Goal: Information Seeking & Learning: Learn about a topic

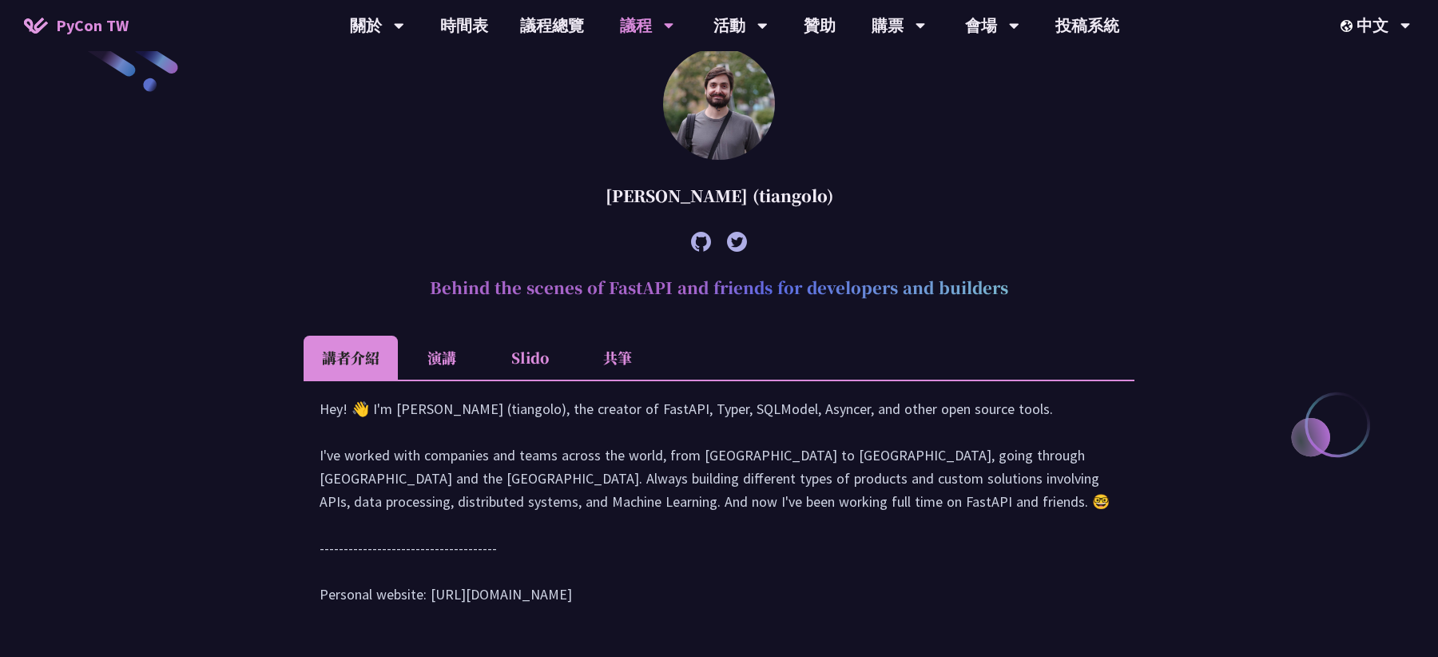
scroll to position [493, 0]
click at [543, 355] on li "Slido" at bounding box center [530, 356] width 88 height 44
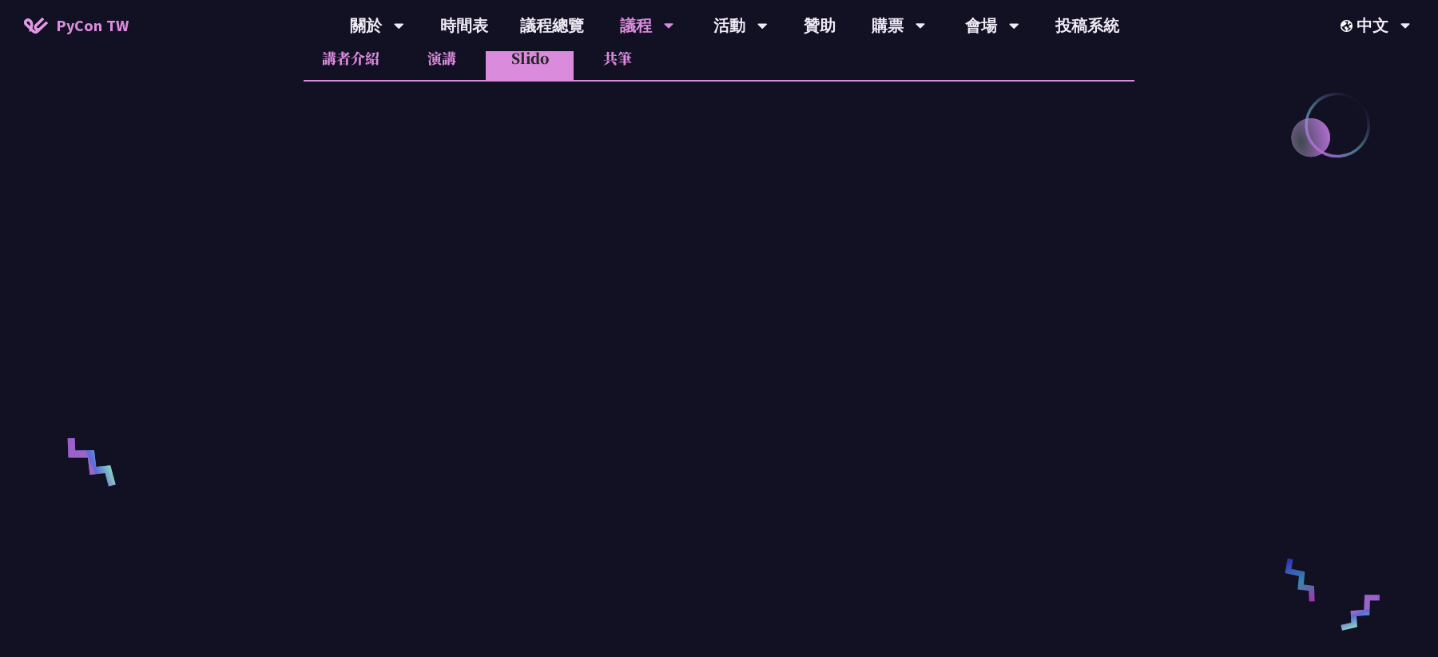
scroll to position [785, 0]
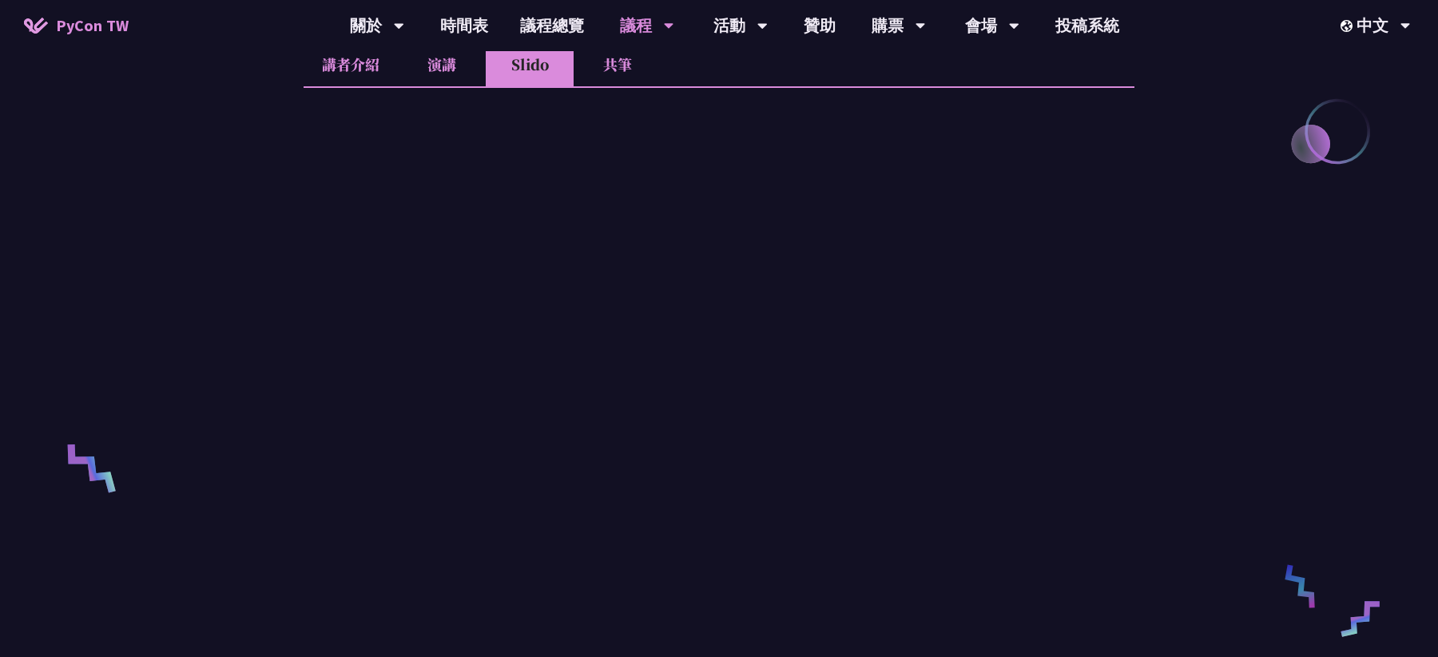
click at [466, 17] on link "時間表" at bounding box center [464, 25] width 80 height 51
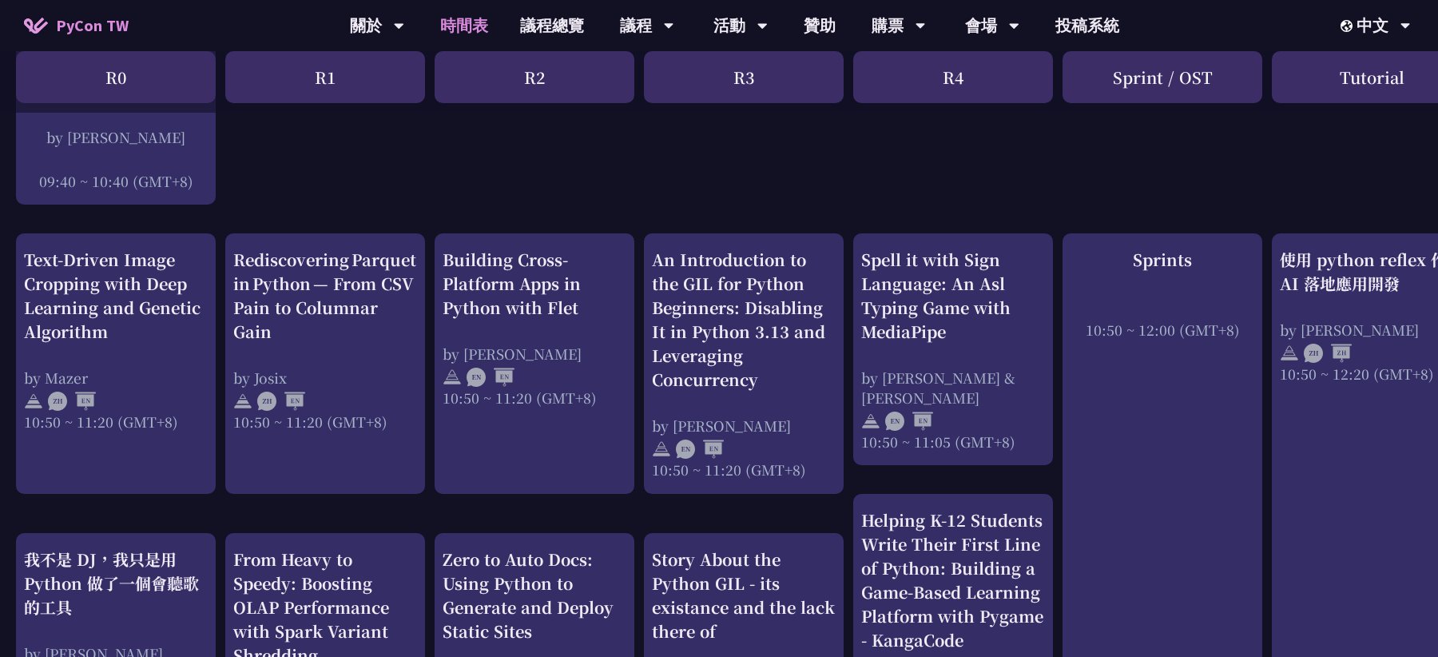
scroll to position [511, 0]
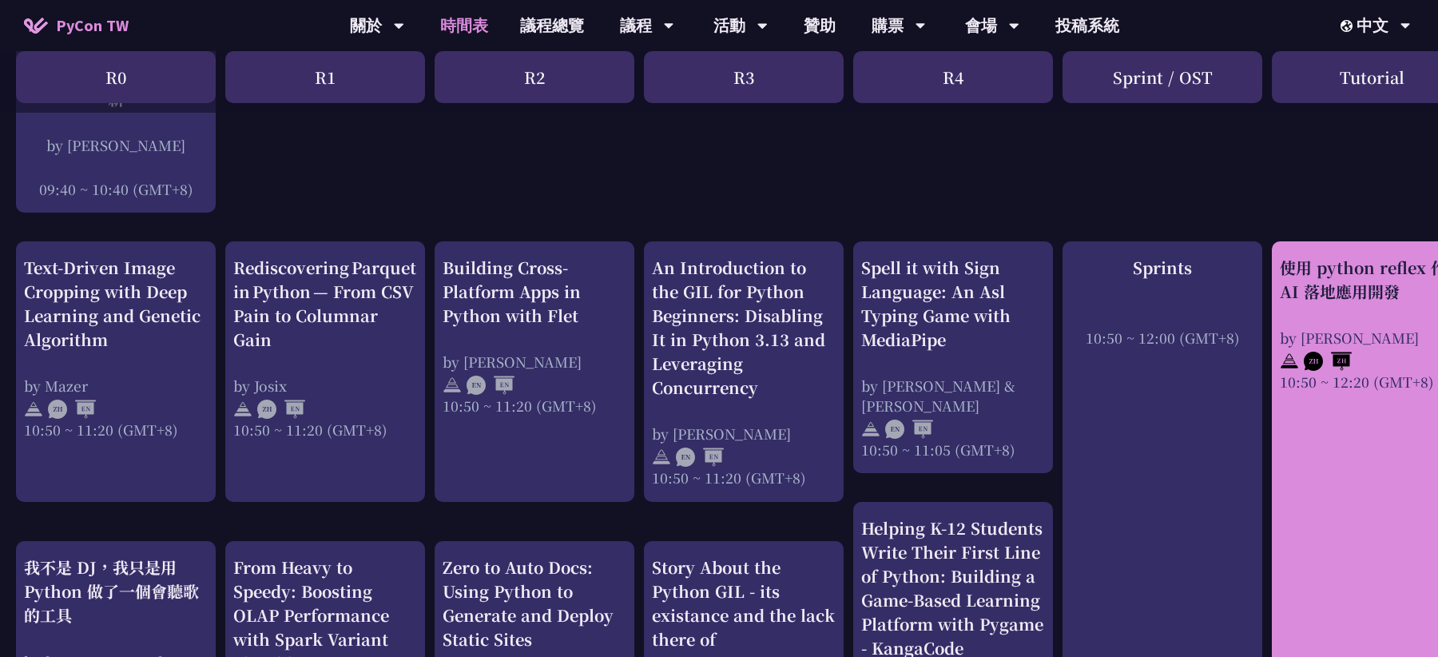
click at [1346, 297] on div "使用 python reflex 作 AI 落地應用開發" at bounding box center [1372, 280] width 184 height 48
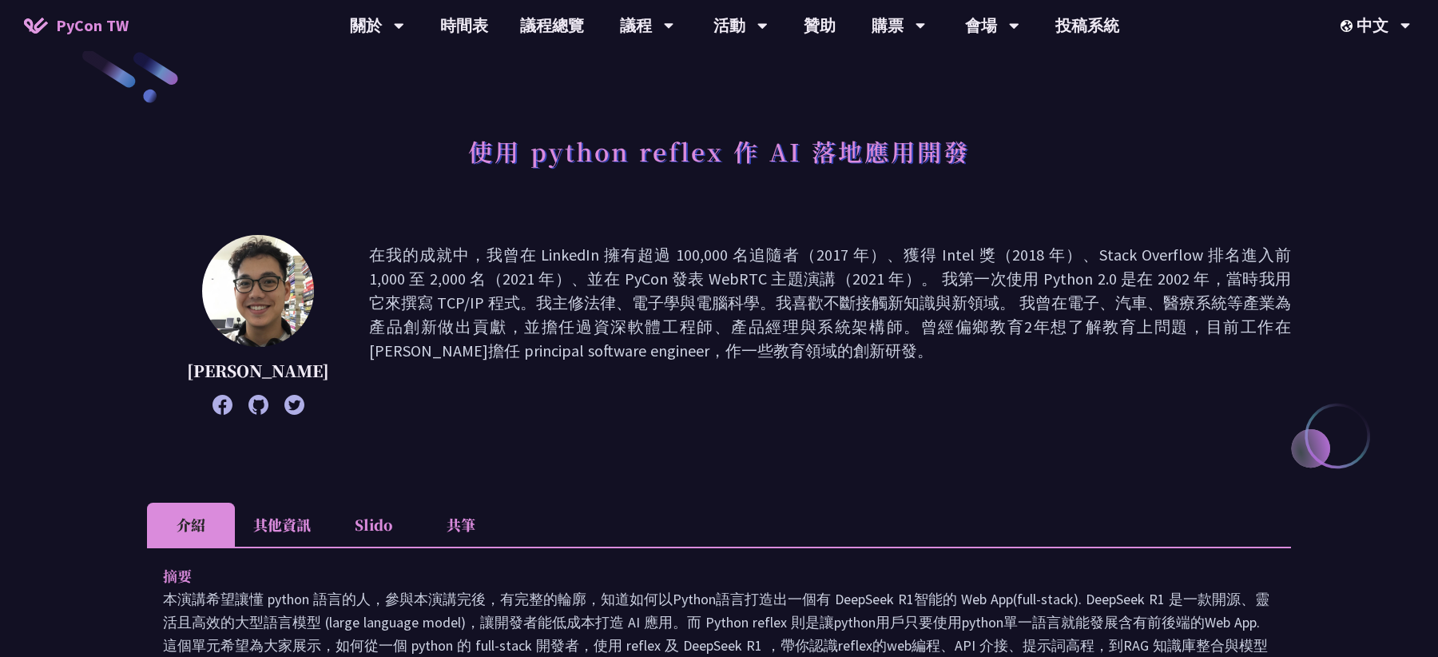
scroll to position [41, 0]
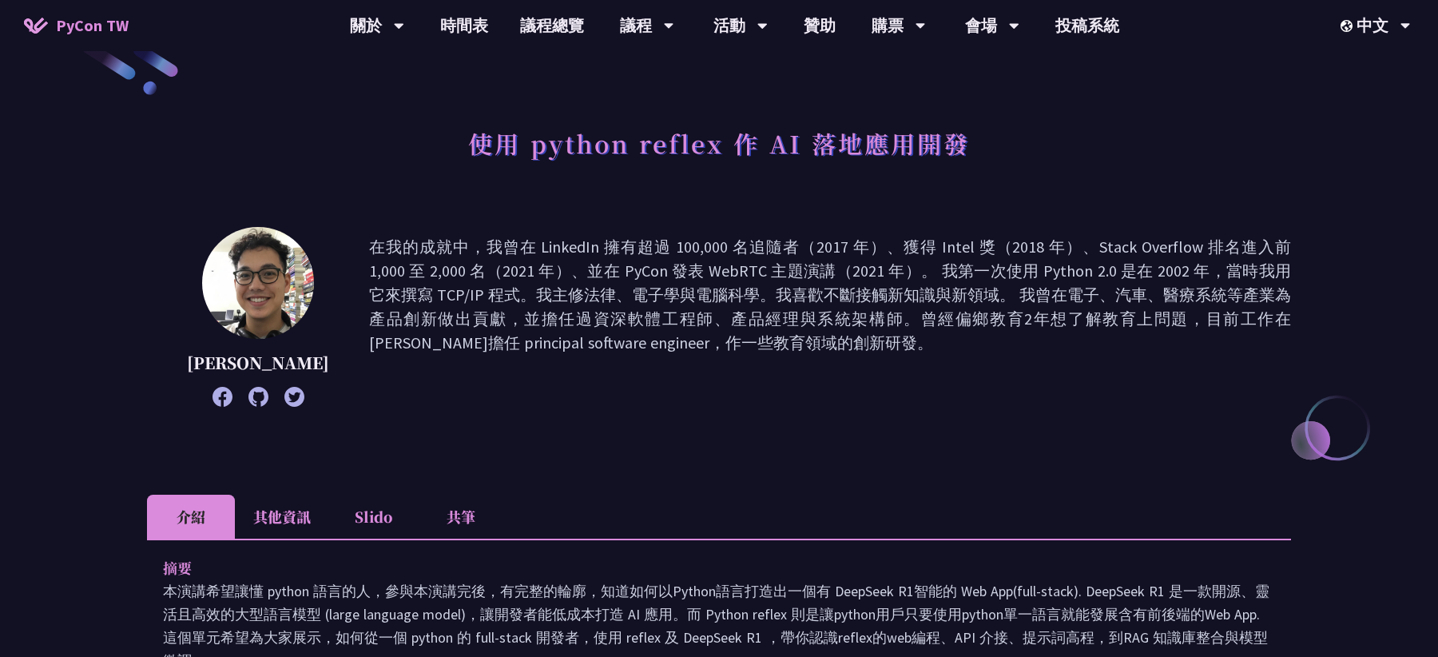
click at [300, 520] on li "其他資訊" at bounding box center [282, 517] width 94 height 44
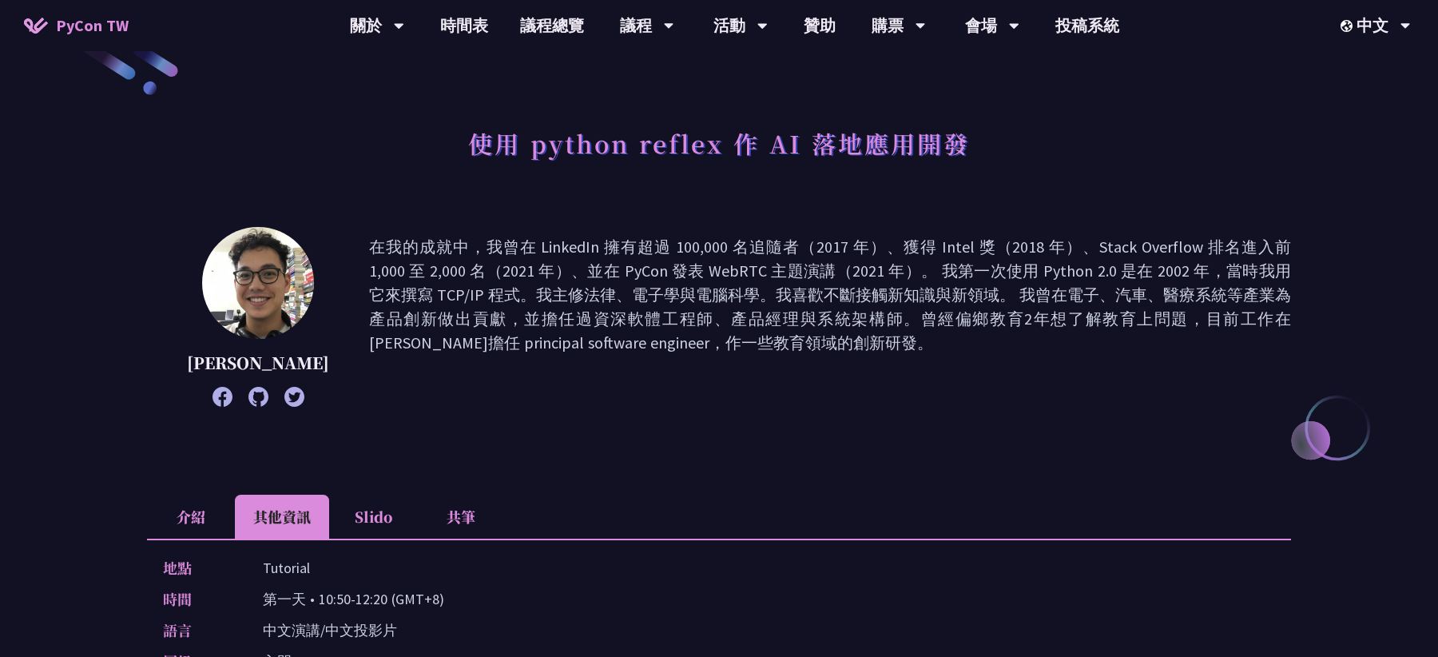
click at [465, 529] on li "共筆" at bounding box center [461, 517] width 88 height 44
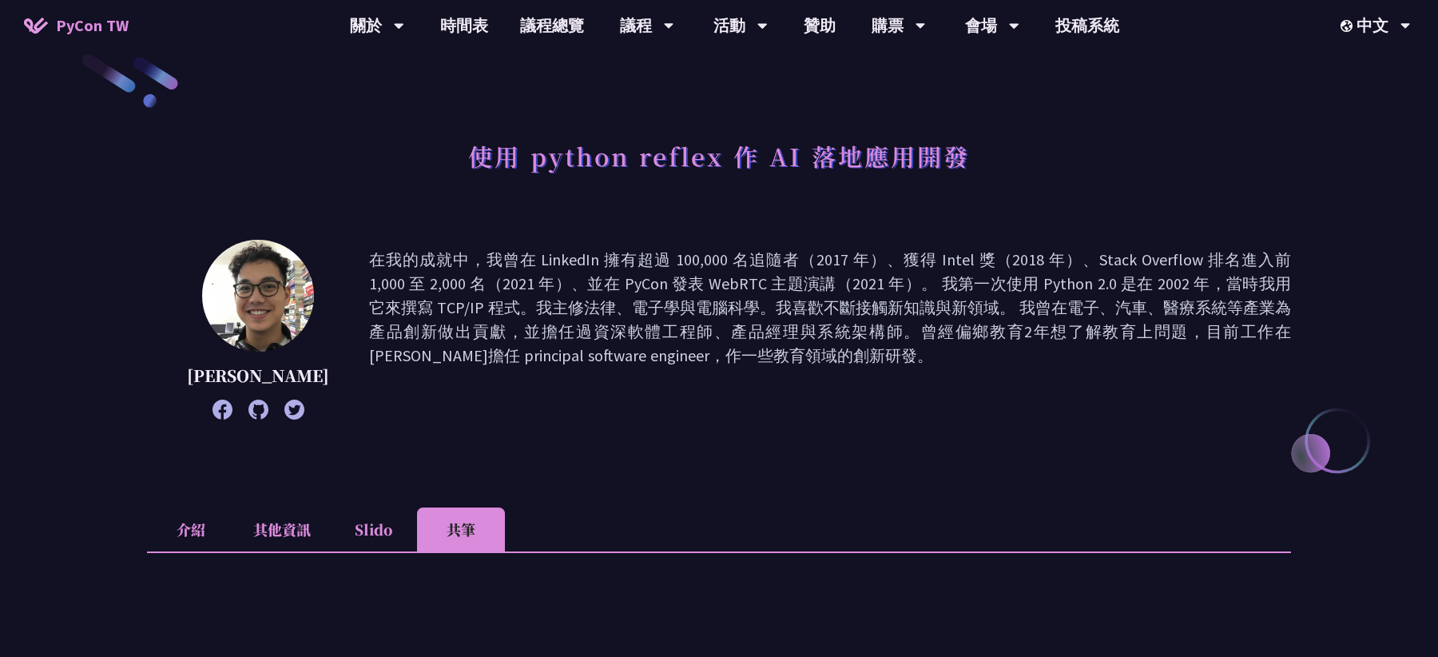
scroll to position [0, 0]
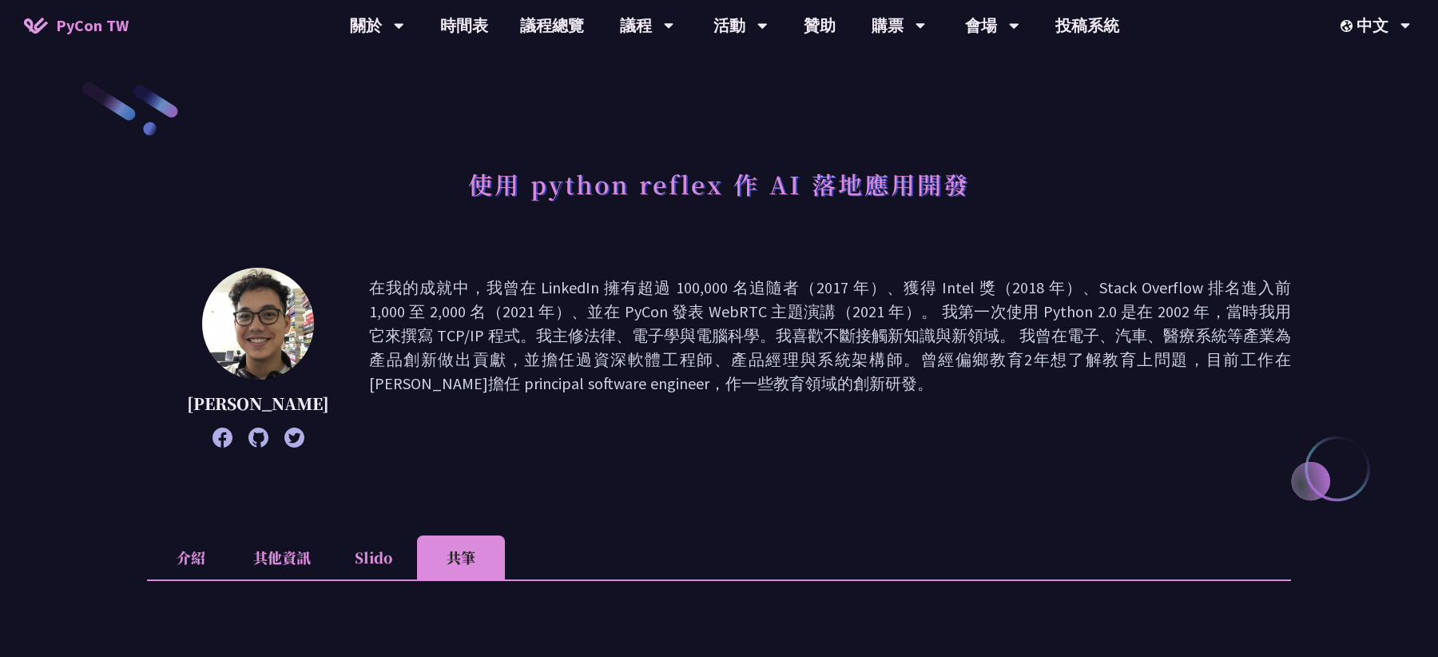
click at [249, 440] on icon at bounding box center [259, 438] width 20 height 20
drag, startPoint x: 298, startPoint y: 407, endPoint x: 195, endPoint y: 396, distance: 103.7
click at [195, 396] on p "Milo Chen" at bounding box center [258, 404] width 142 height 24
copy p "Milo Chen"
click at [480, 21] on link "時間表" at bounding box center [464, 25] width 80 height 51
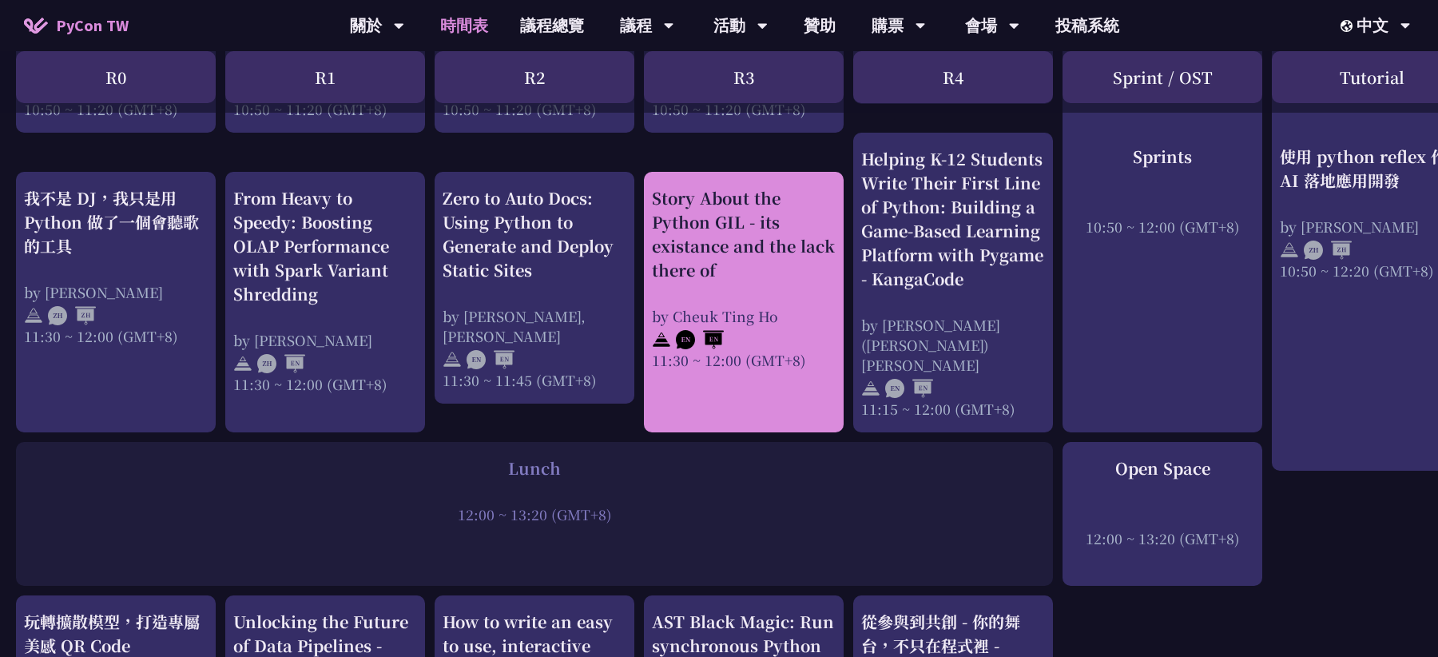
scroll to position [787, 0]
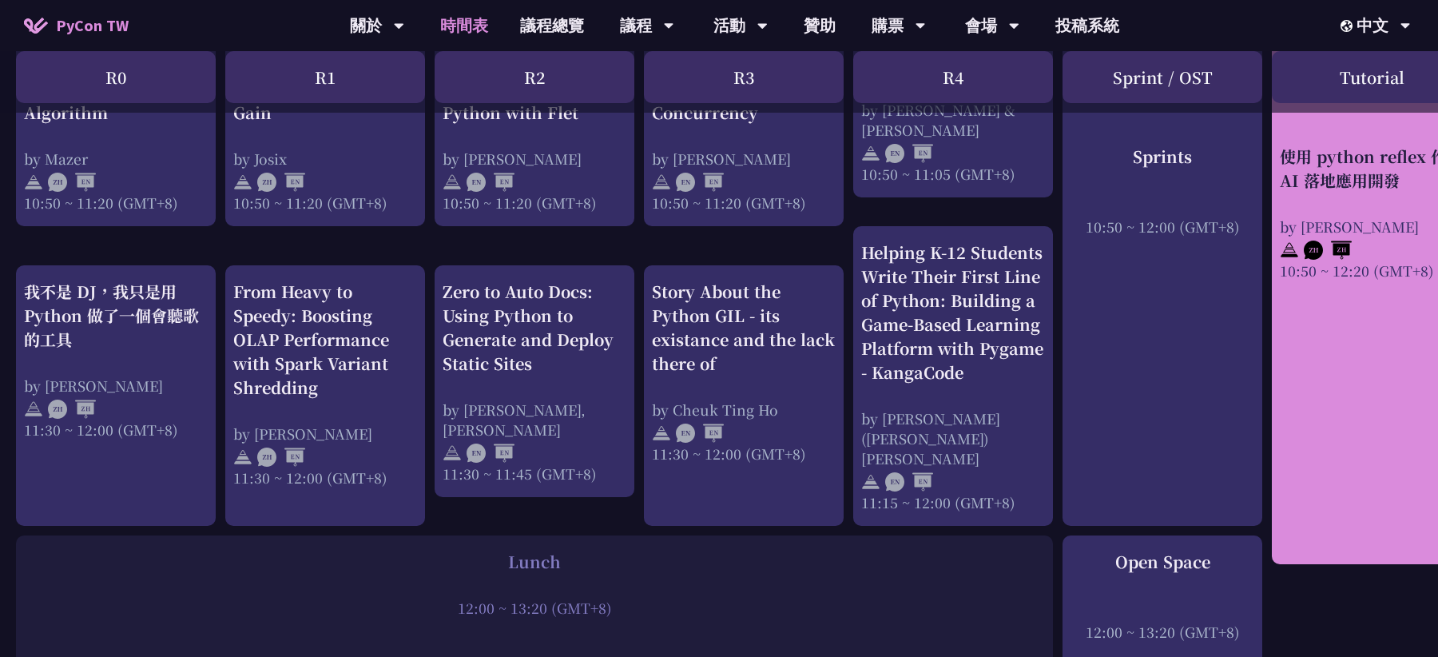
click at [1335, 262] on div "10:50 ~ 12:20 (GMT+8)" at bounding box center [1372, 270] width 184 height 20
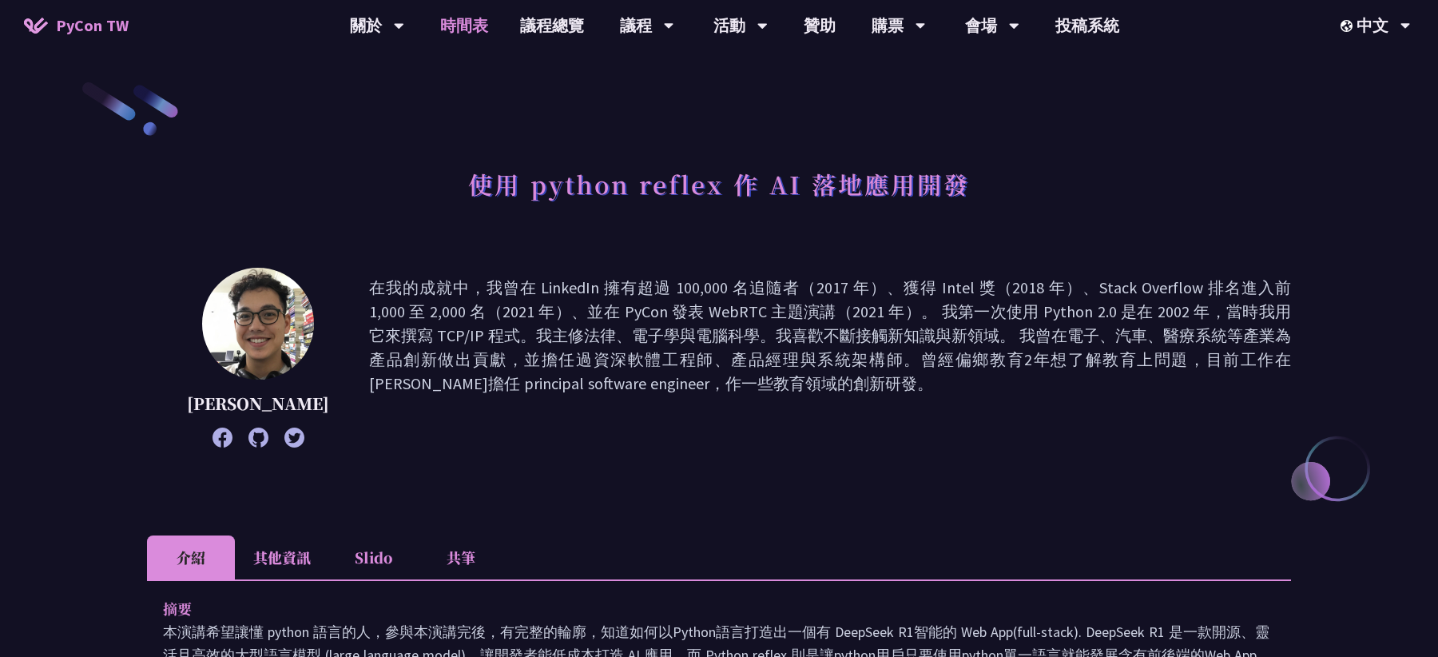
click at [448, 31] on link "時間表" at bounding box center [464, 25] width 80 height 51
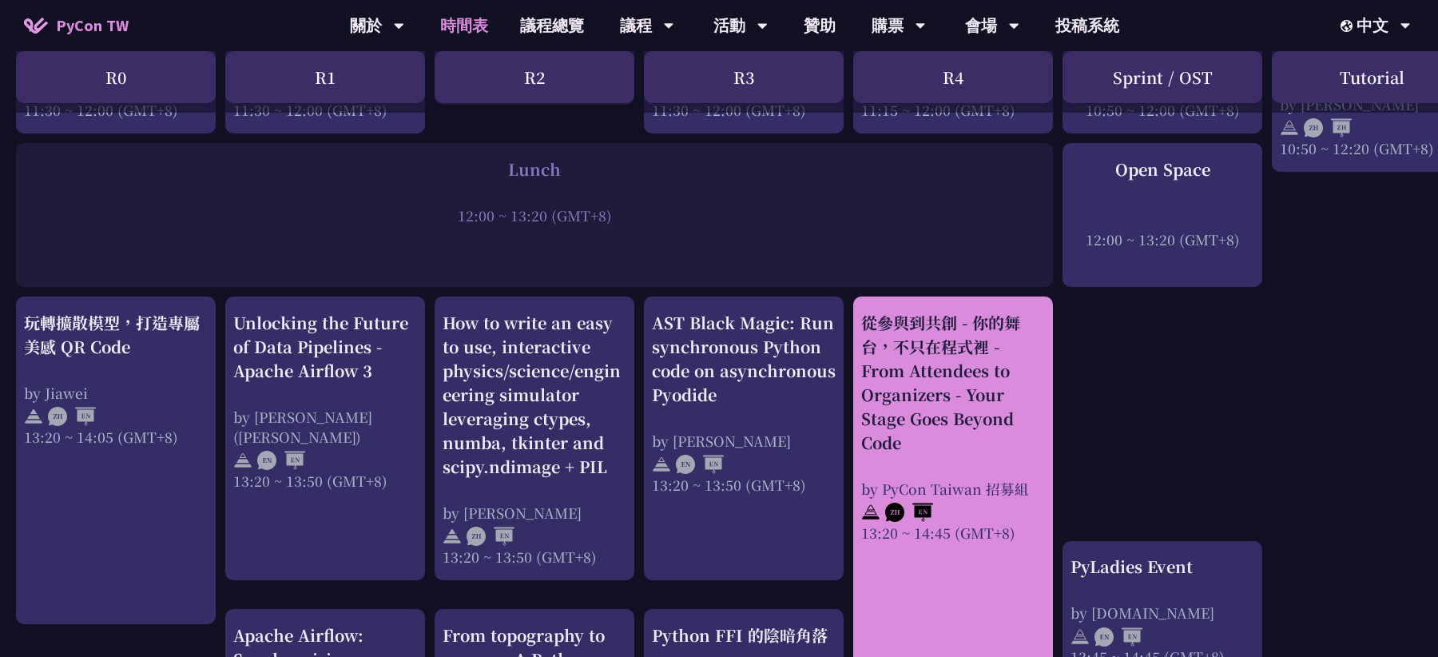
scroll to position [1188, 0]
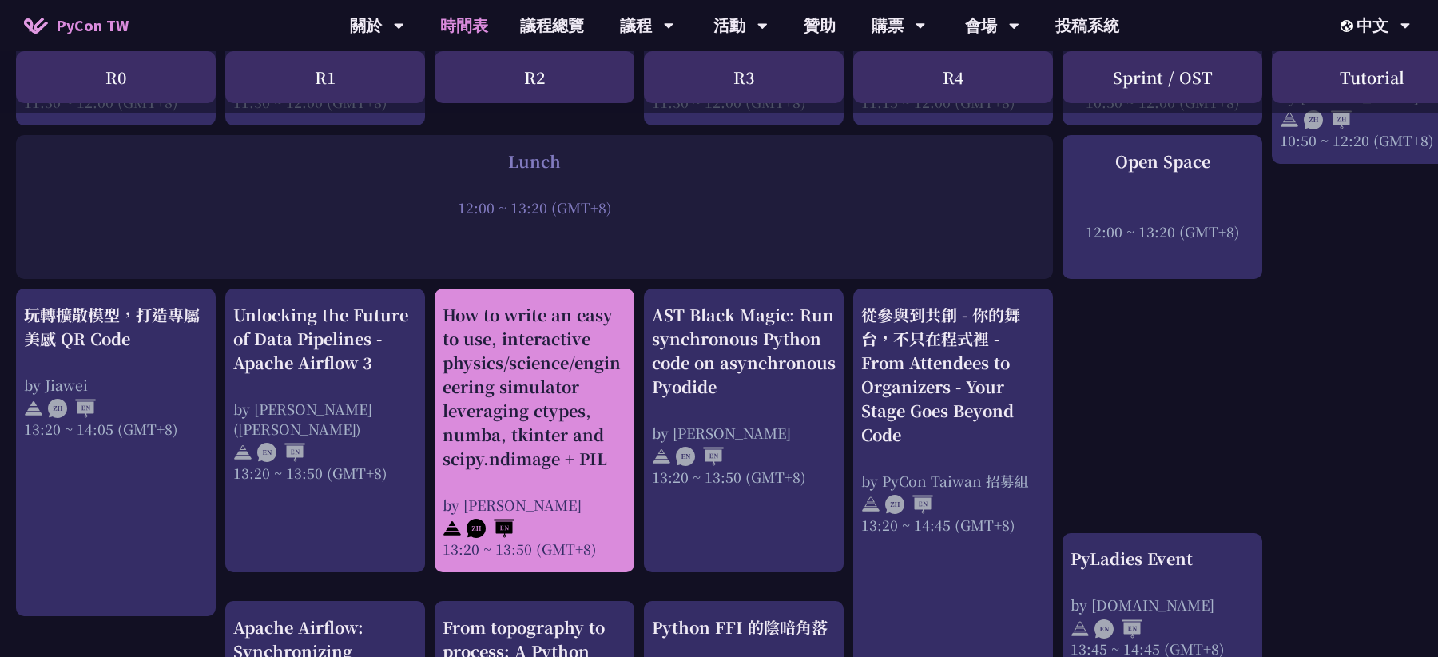
click at [562, 445] on div "How to write an easy to use, interactive physics/science/engineering simulator …" at bounding box center [535, 387] width 184 height 168
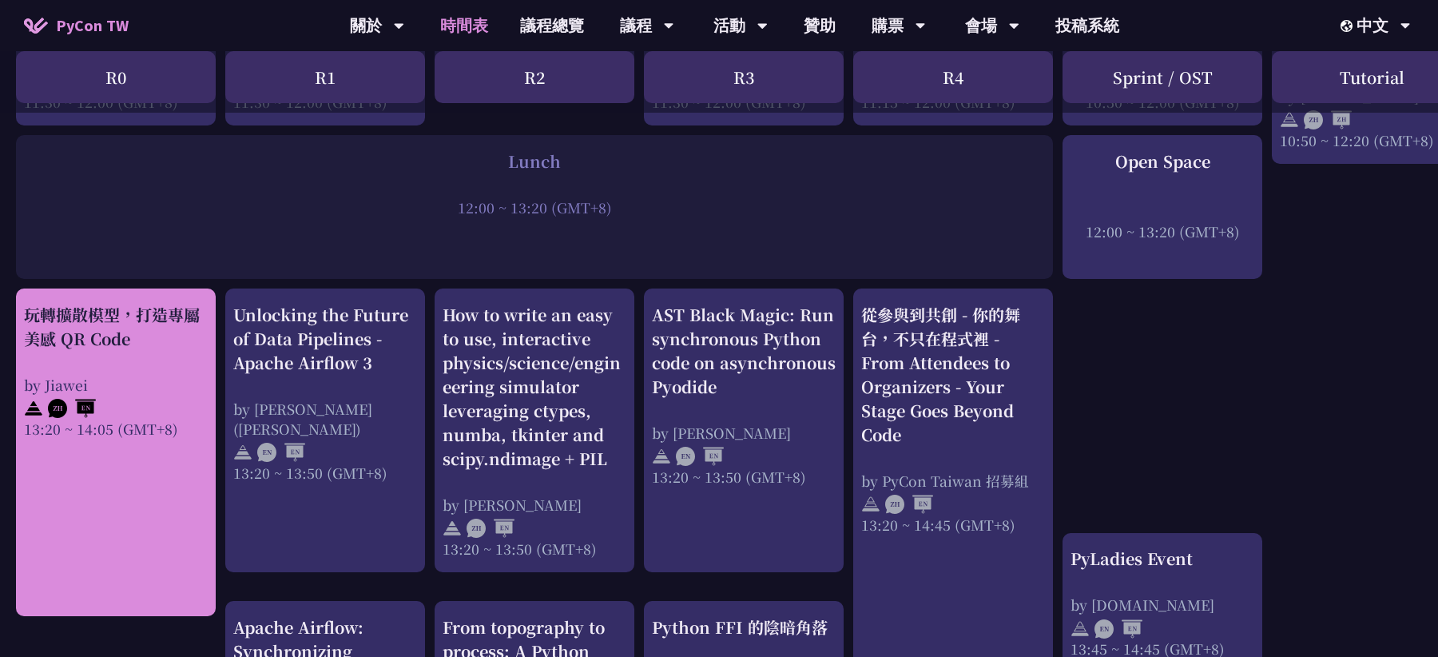
click at [141, 341] on div "玩轉擴散模型，打造專屬美感 QR Code by Jiawei 13:20 ~ 14:05 (GMT+8)" at bounding box center [116, 371] width 184 height 136
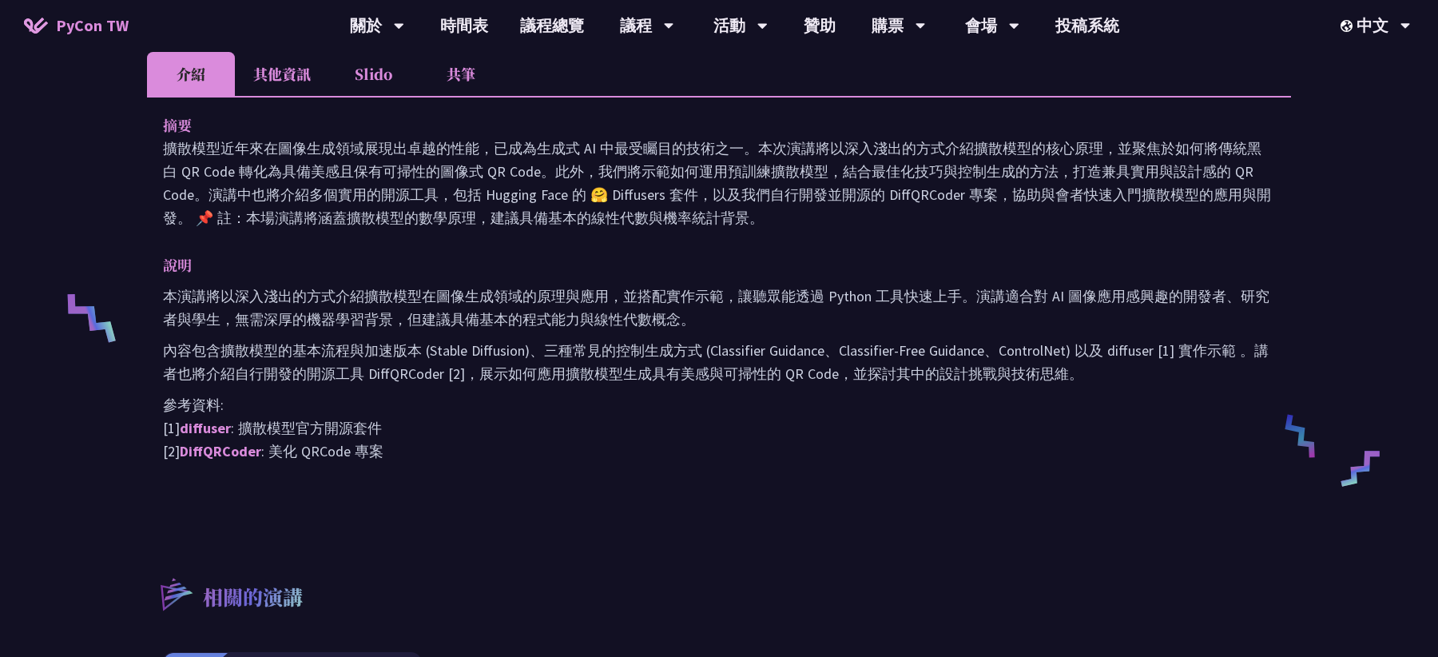
scroll to position [485, 0]
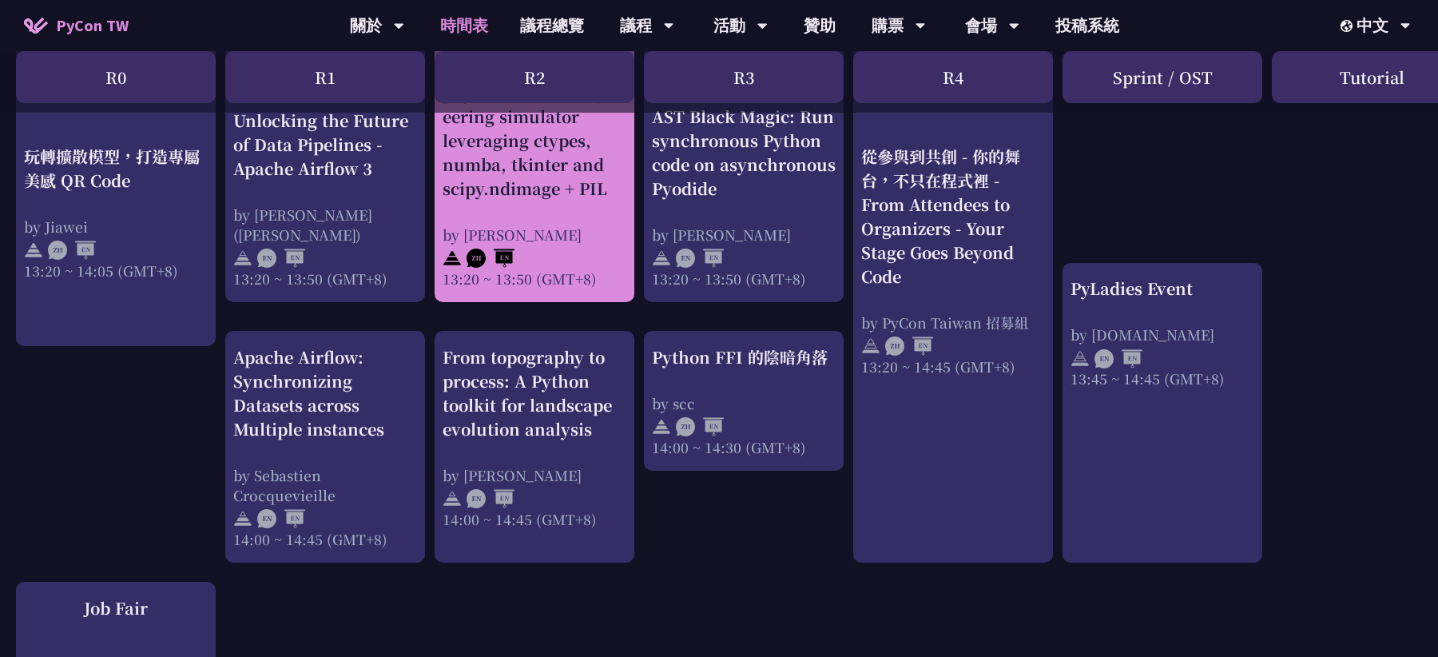
scroll to position [1462, 0]
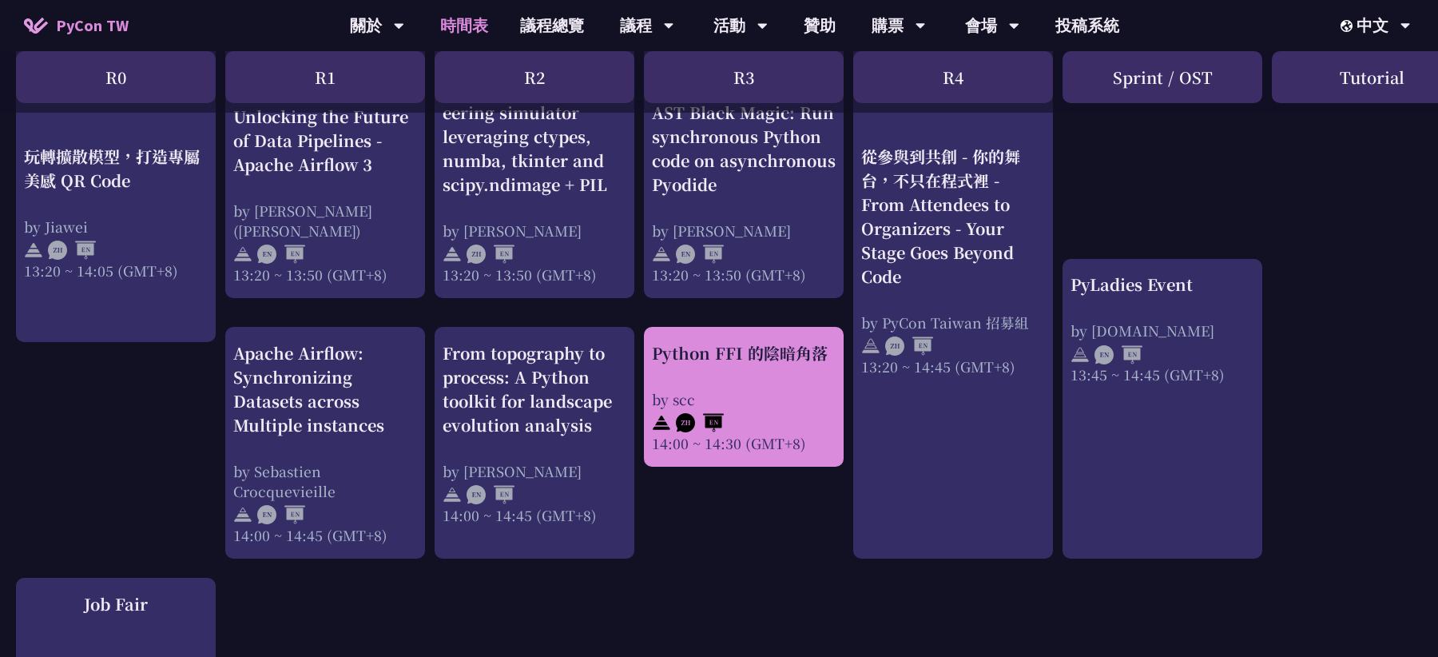
click at [781, 420] on div at bounding box center [744, 421] width 184 height 24
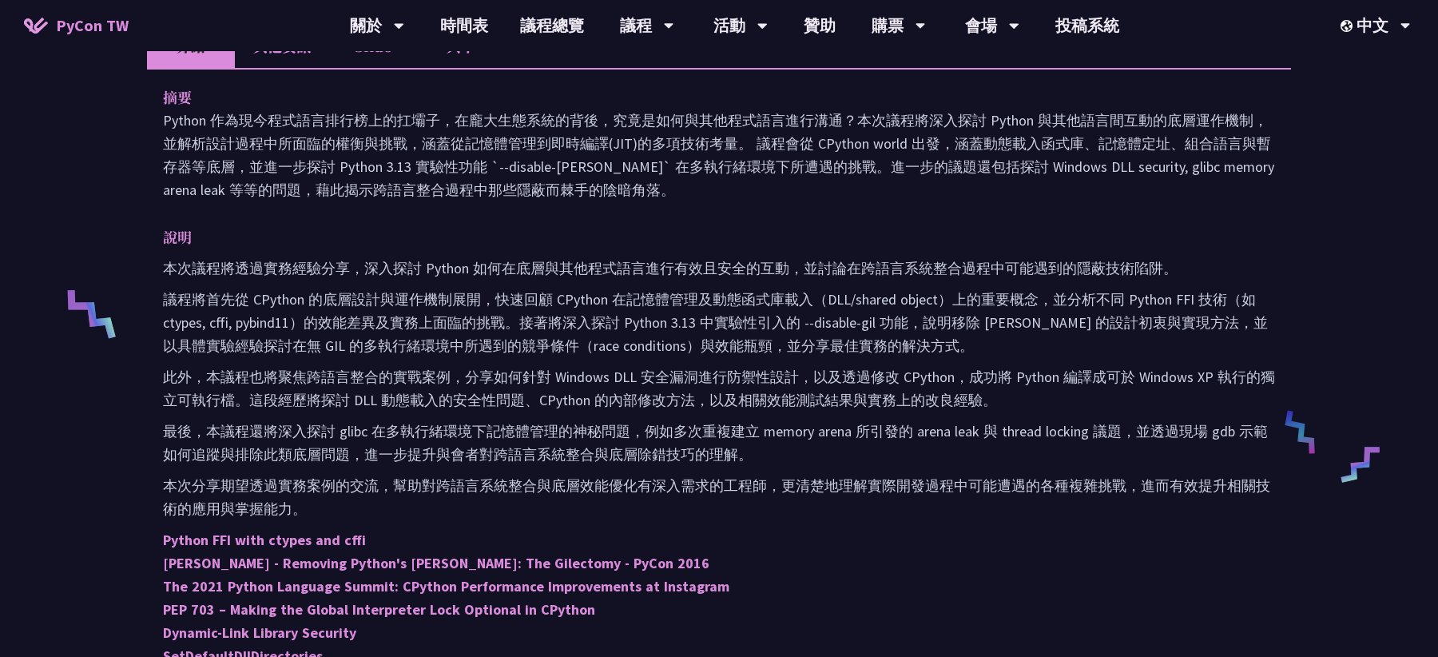
scroll to position [497, 0]
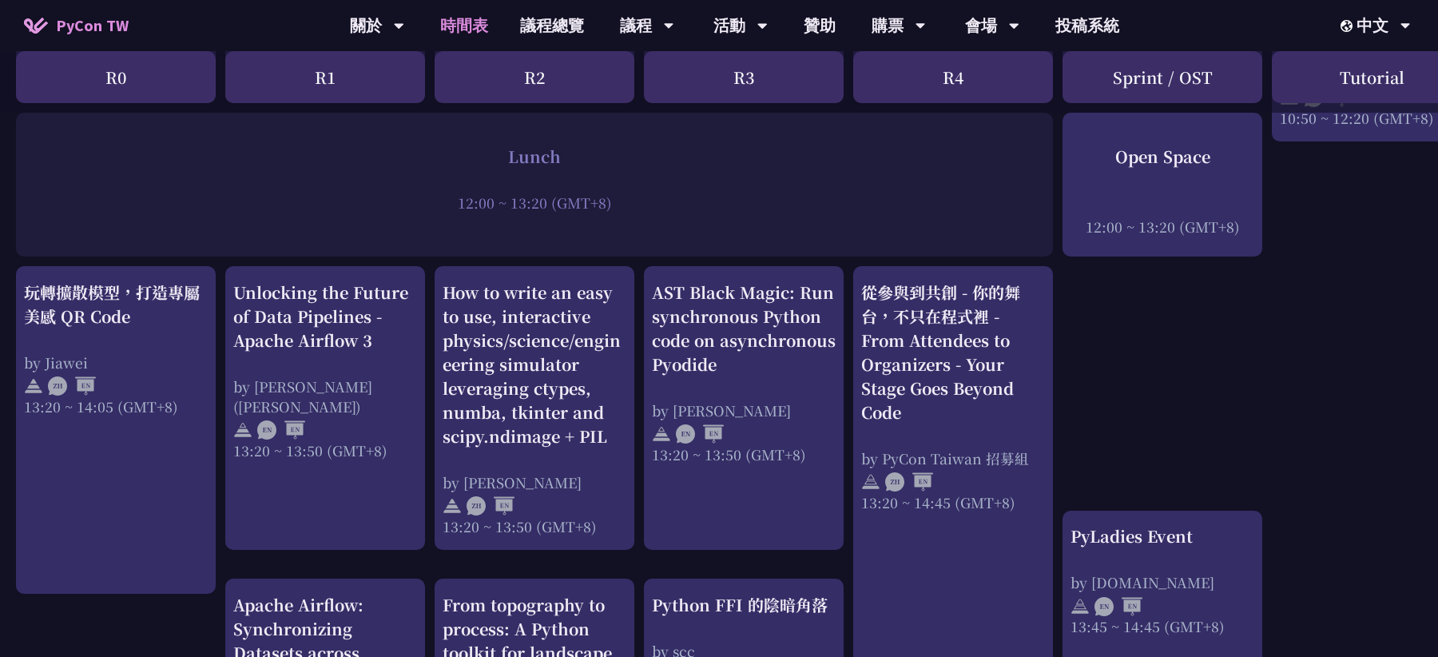
scroll to position [1184, 0]
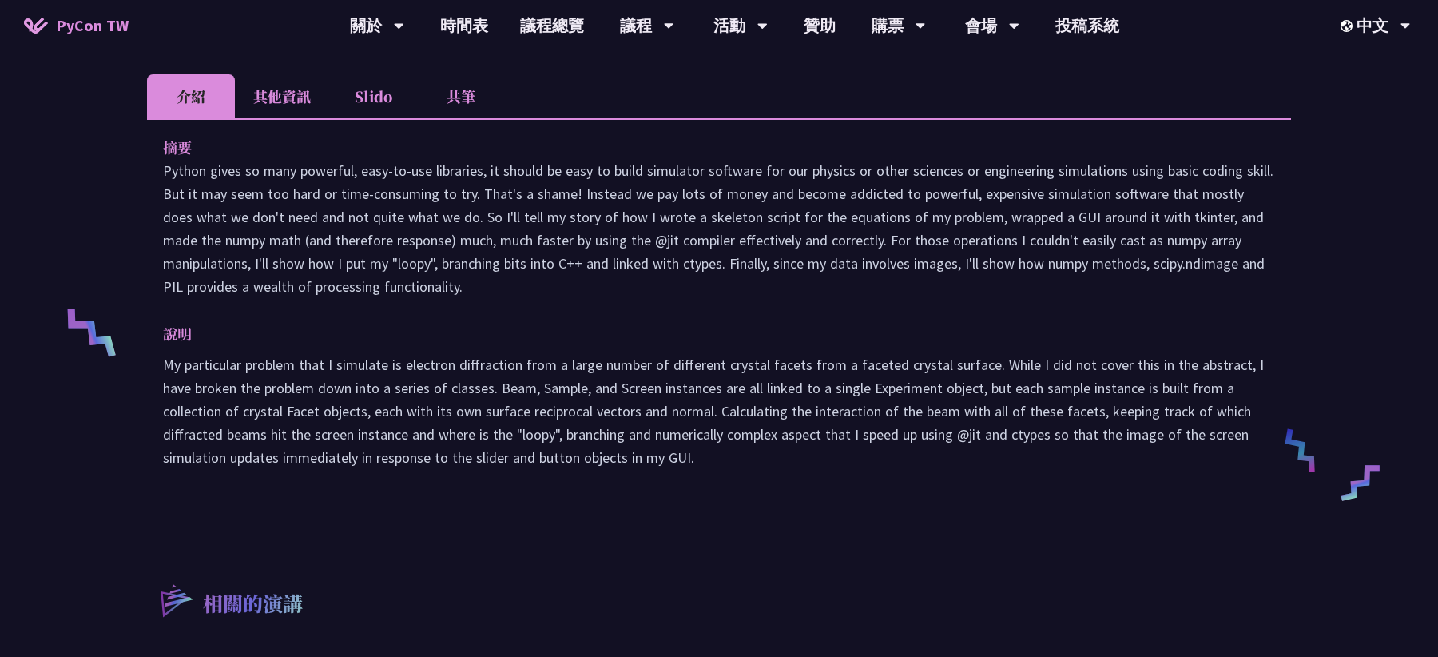
scroll to position [460, 0]
